Goal: Navigation & Orientation: Find specific page/section

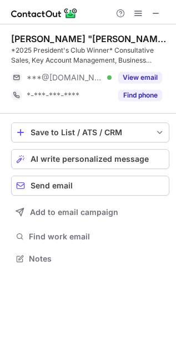
scroll to position [251, 176]
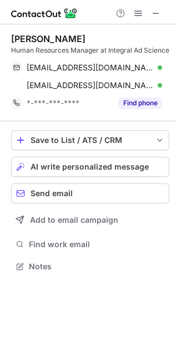
scroll to position [259, 176]
